Goal: Task Accomplishment & Management: Use online tool/utility

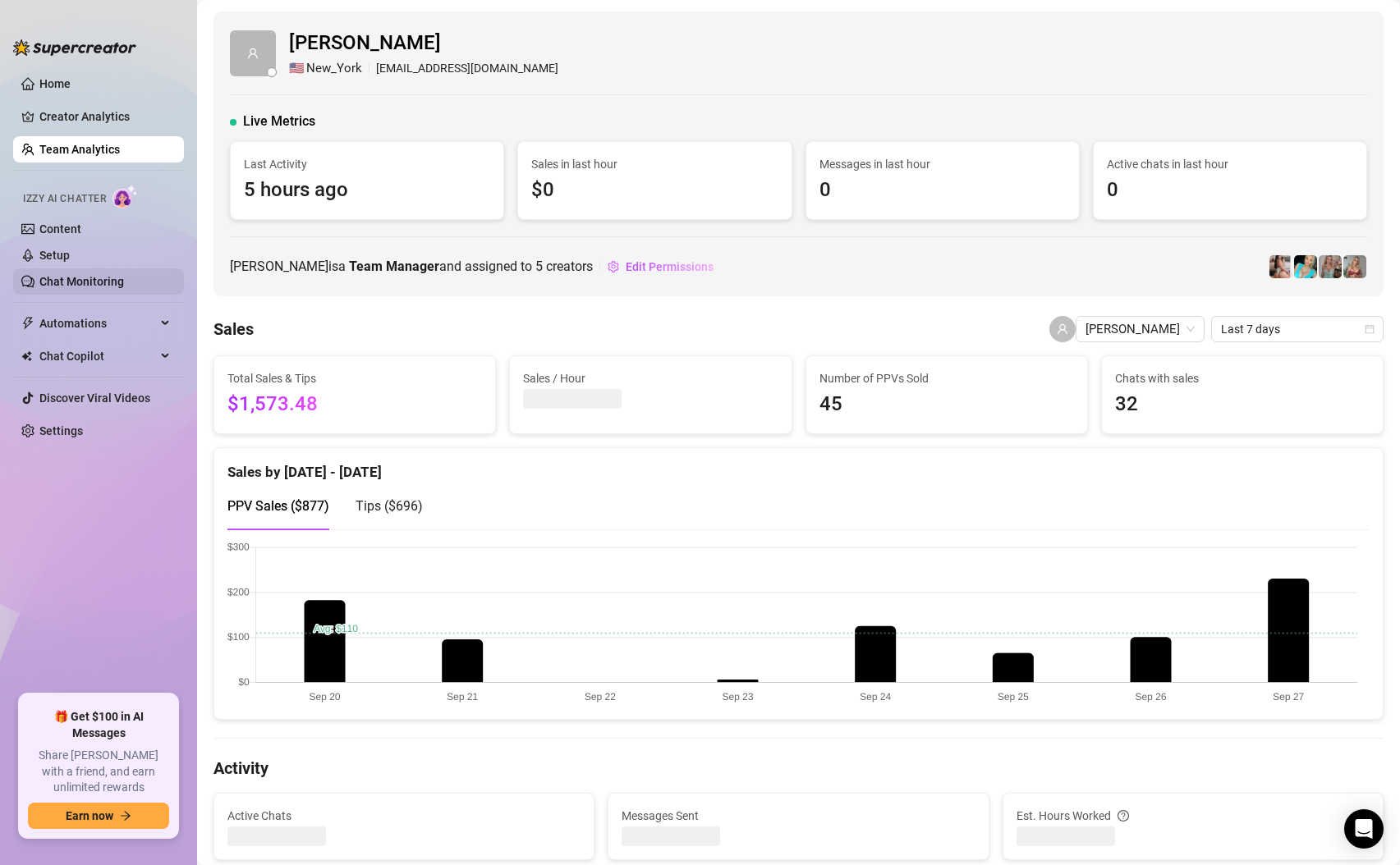
click at [103, 288] on link "Chat Monitoring" at bounding box center [81, 281] width 84 height 13
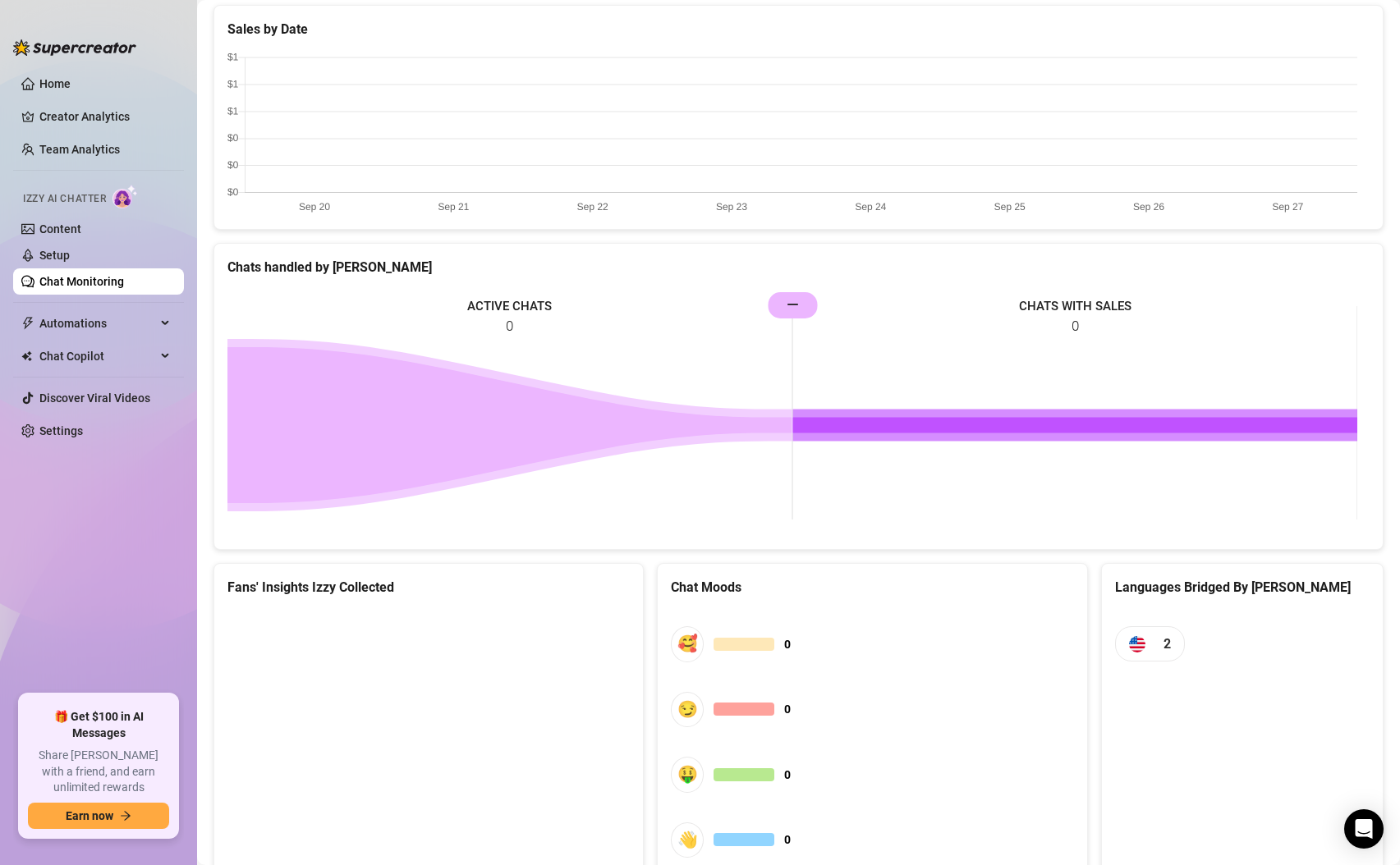
scroll to position [612, 0]
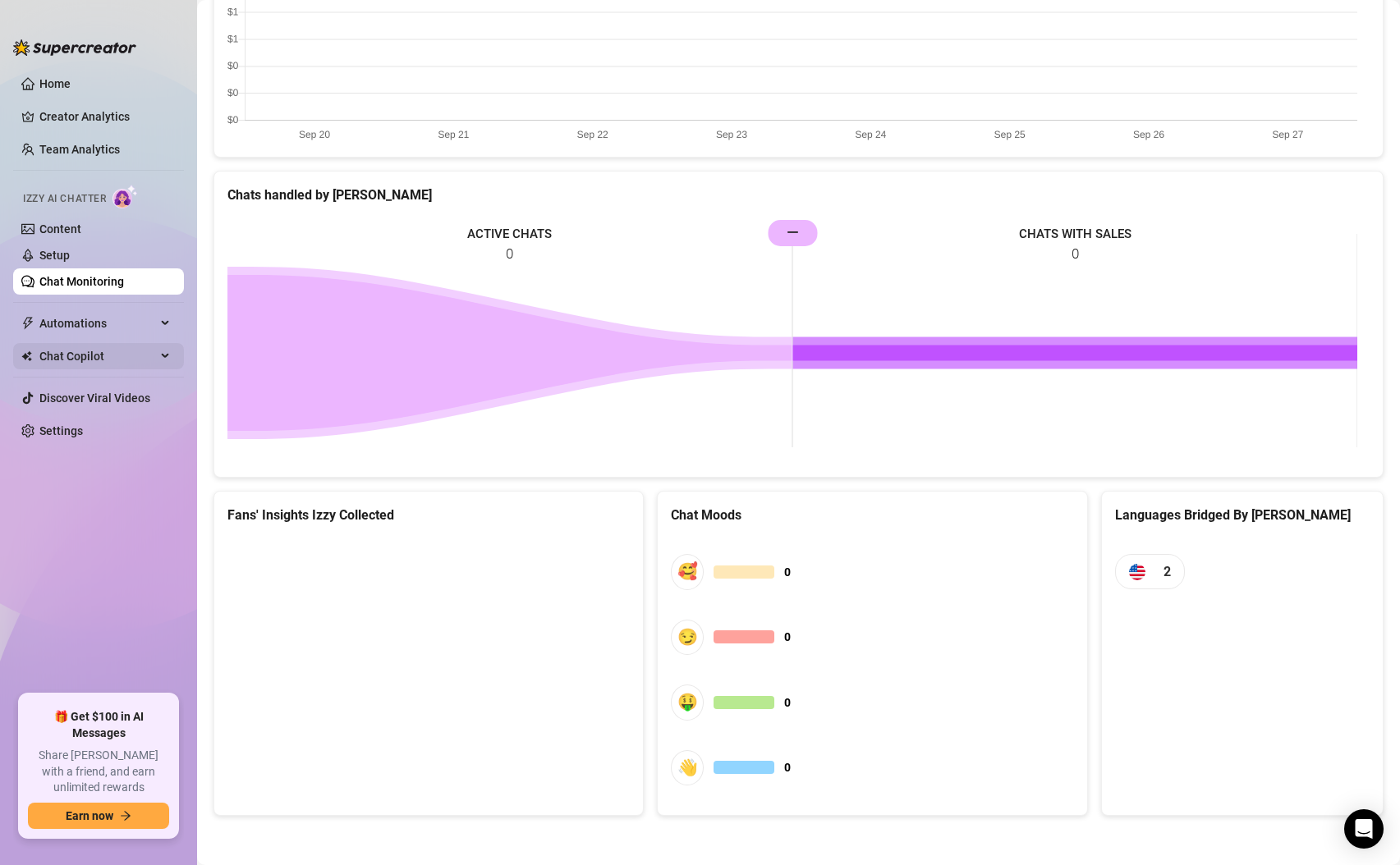
click at [151, 357] on span "Chat Copilot" at bounding box center [98, 356] width 117 height 26
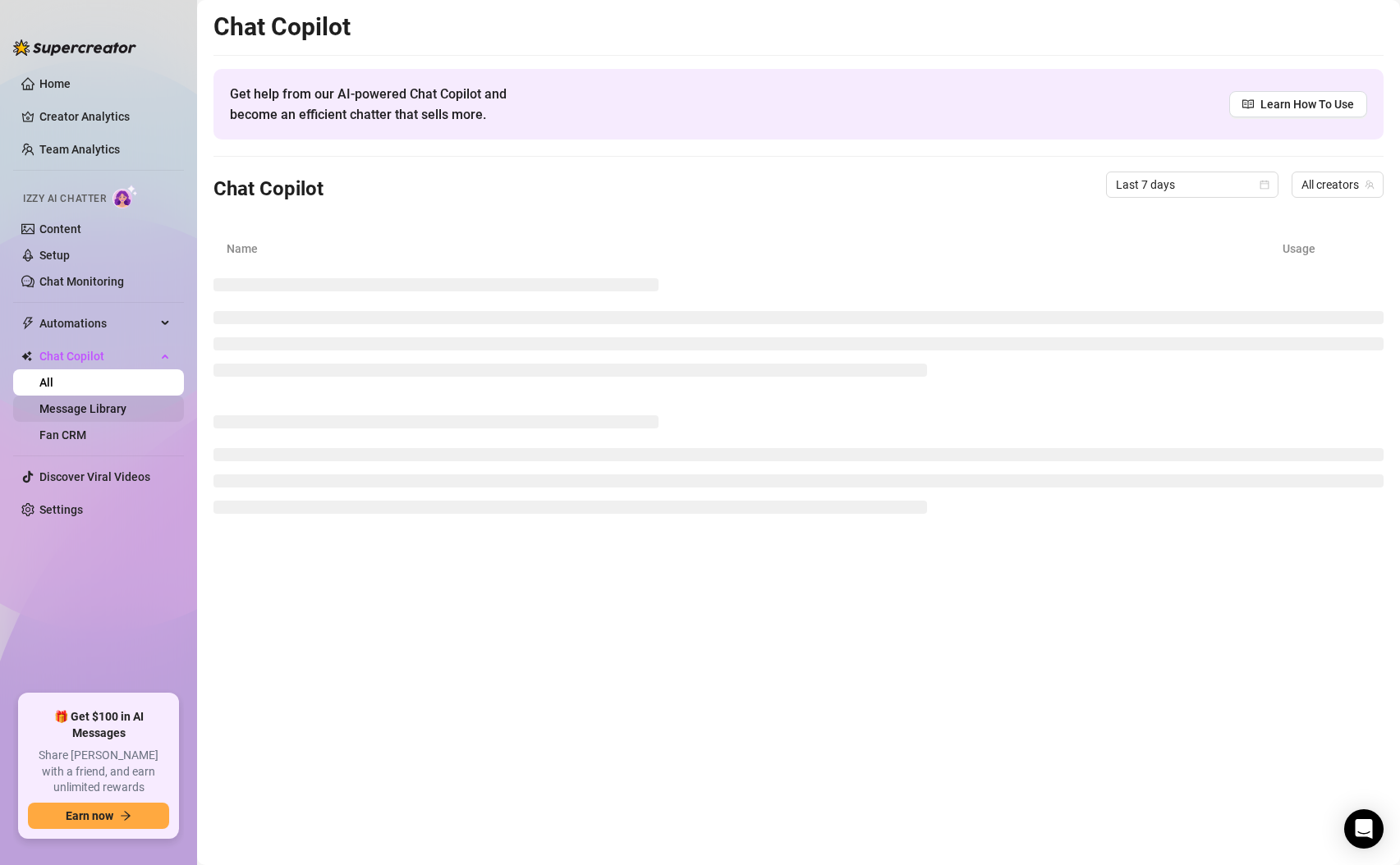
click at [116, 412] on link "Message Library" at bounding box center [83, 408] width 87 height 13
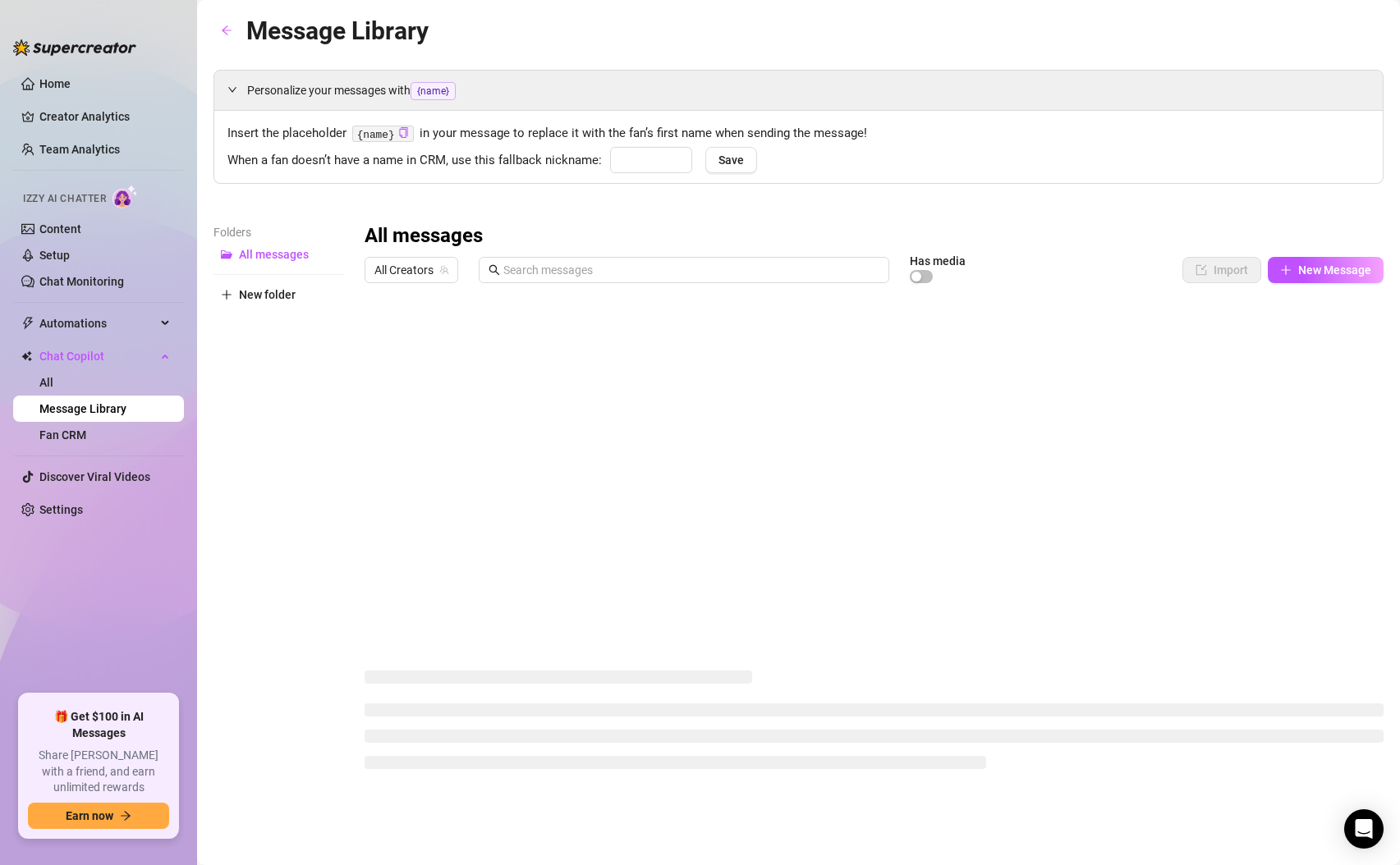
type input "babe"
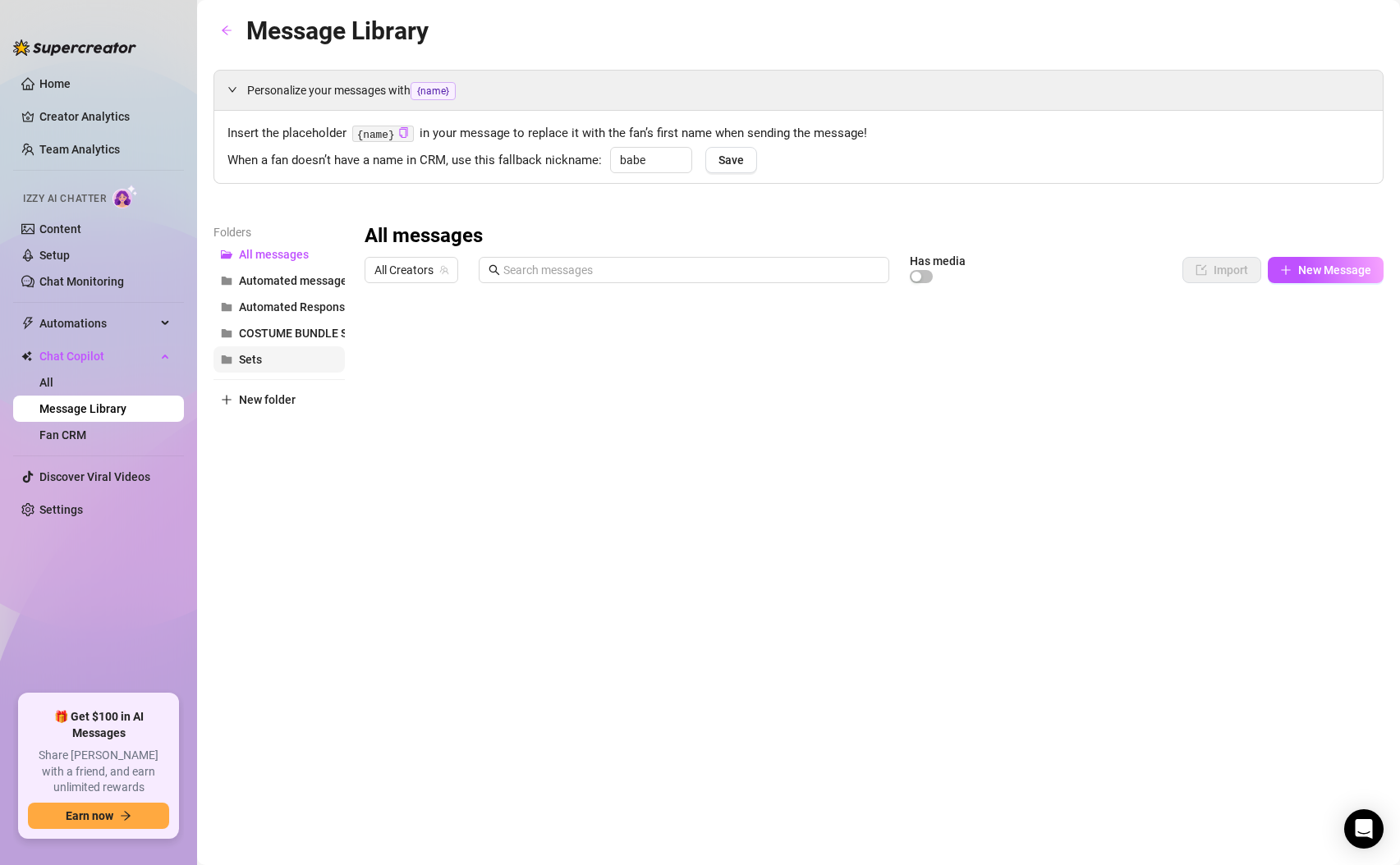
click at [281, 361] on button "Sets" at bounding box center [279, 359] width 131 height 26
click at [653, 281] on span at bounding box center [684, 270] width 411 height 26
type input "s"
type input "bank"
drag, startPoint x: 552, startPoint y: 271, endPoint x: 495, endPoint y: 259, distance: 58.2
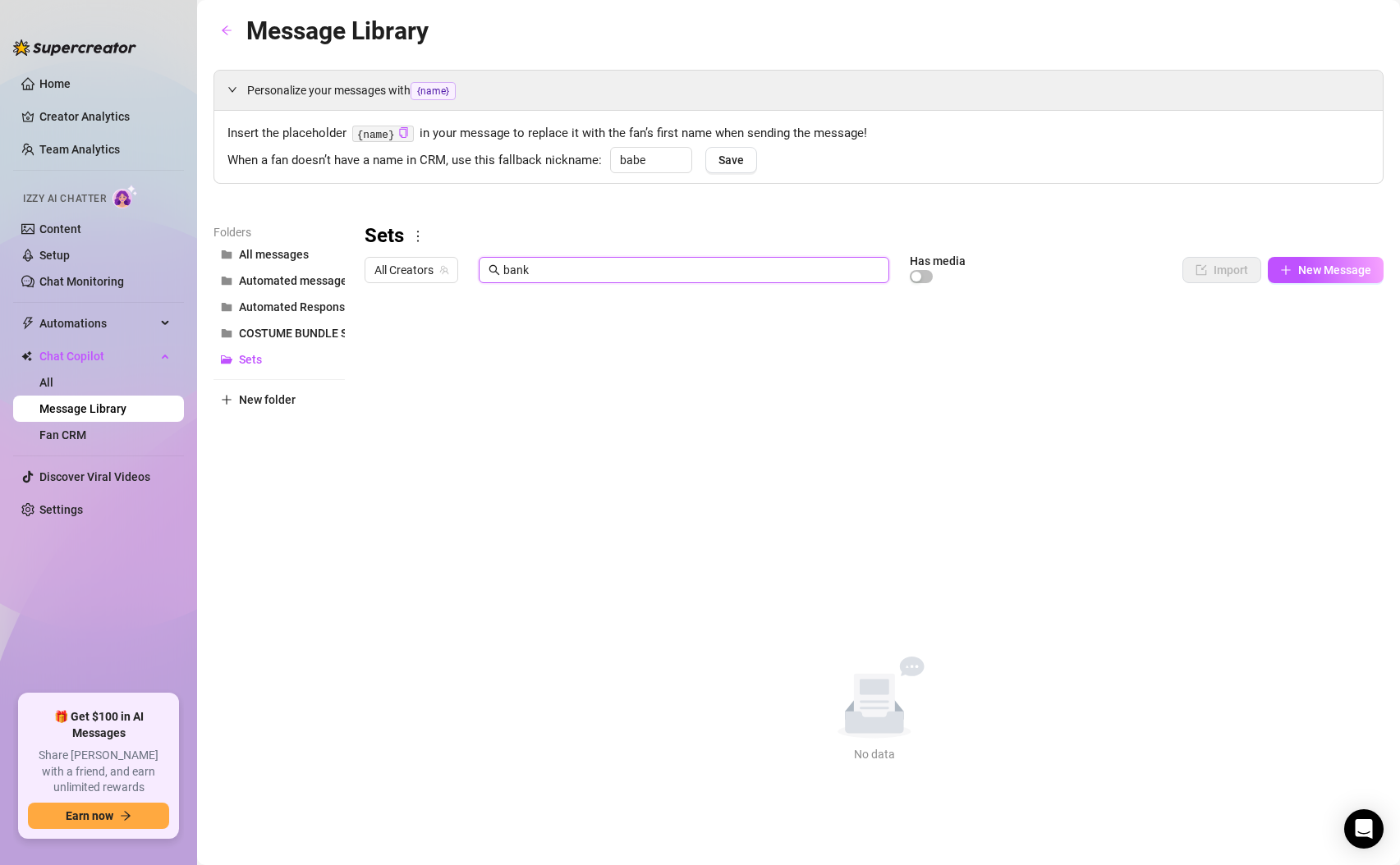
click at [495, 259] on span "bank" at bounding box center [684, 270] width 411 height 26
click at [419, 267] on span "All Creators" at bounding box center [411, 270] width 74 height 24
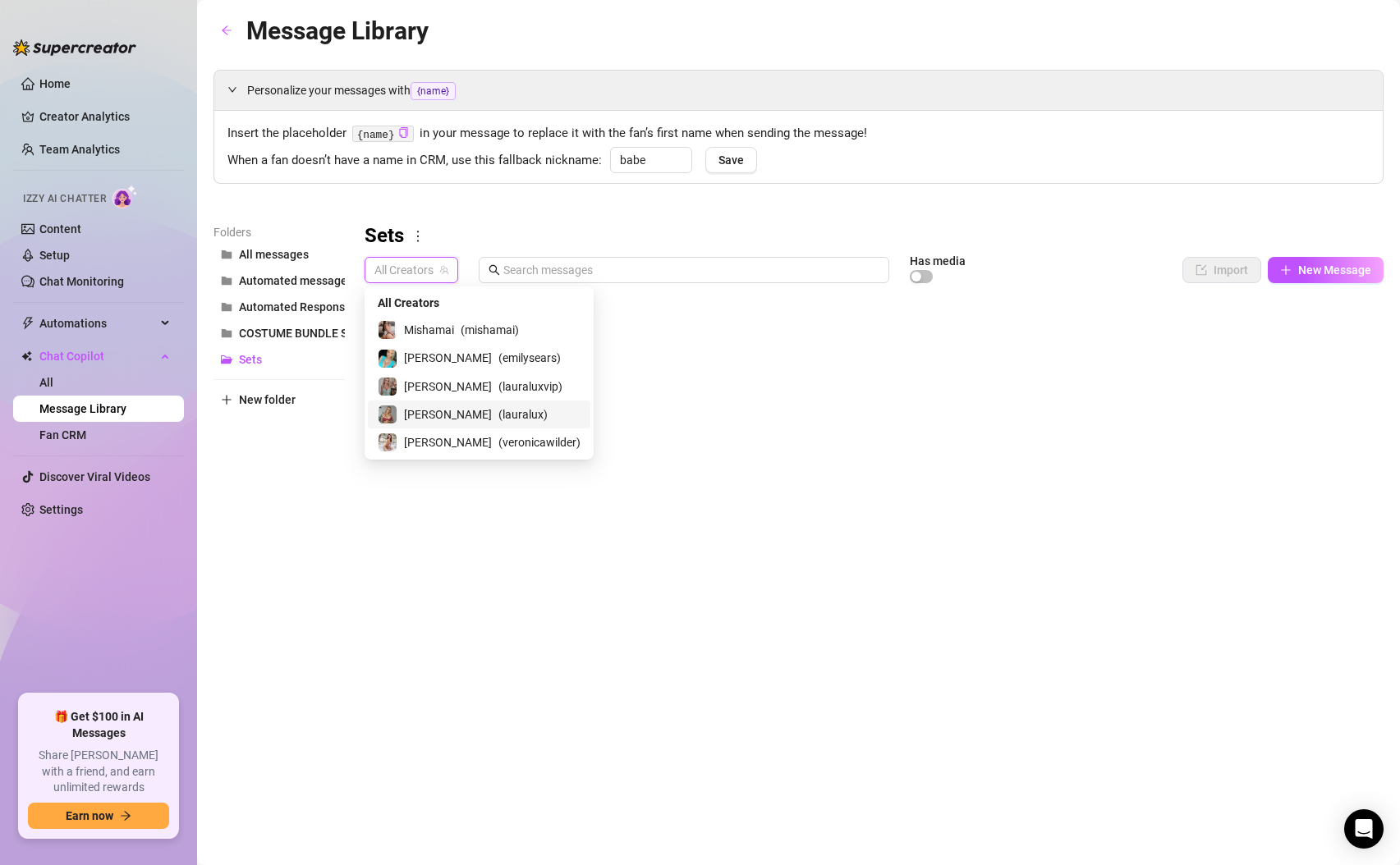
click at [498, 407] on span "( lauralux )" at bounding box center [522, 414] width 50 height 18
